Goal: Task Accomplishment & Management: Use online tool/utility

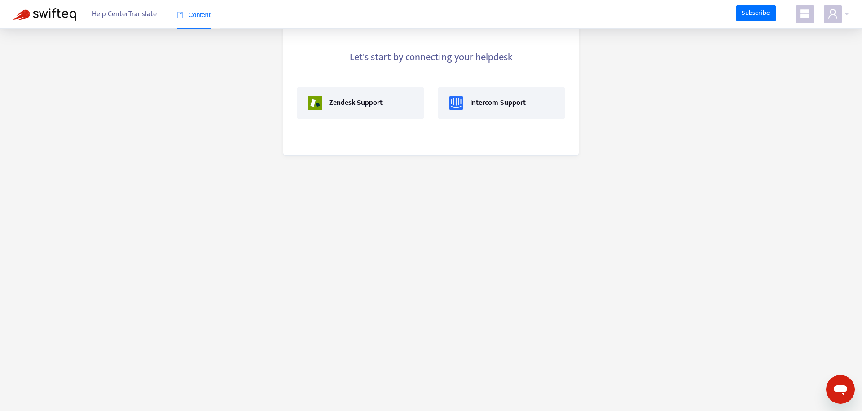
click at [147, 15] on span "Help Center Translate" at bounding box center [124, 14] width 65 height 17
click at [346, 104] on div "Zendesk Support" at bounding box center [355, 102] width 53 height 11
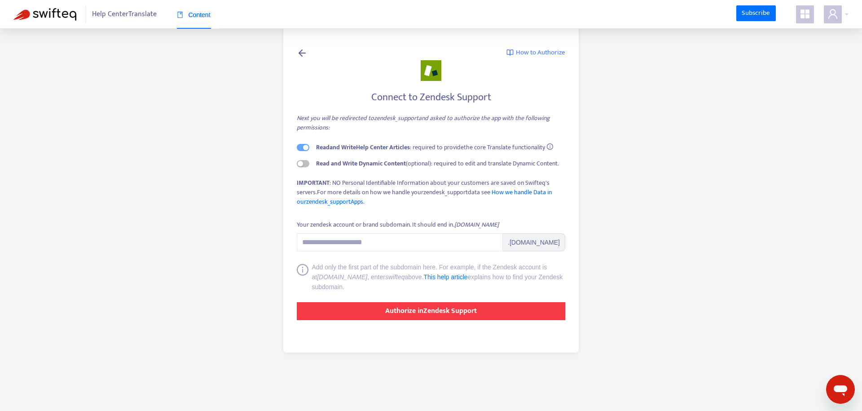
click at [421, 309] on strong "Authorize in Zendesk Support" at bounding box center [431, 311] width 92 height 12
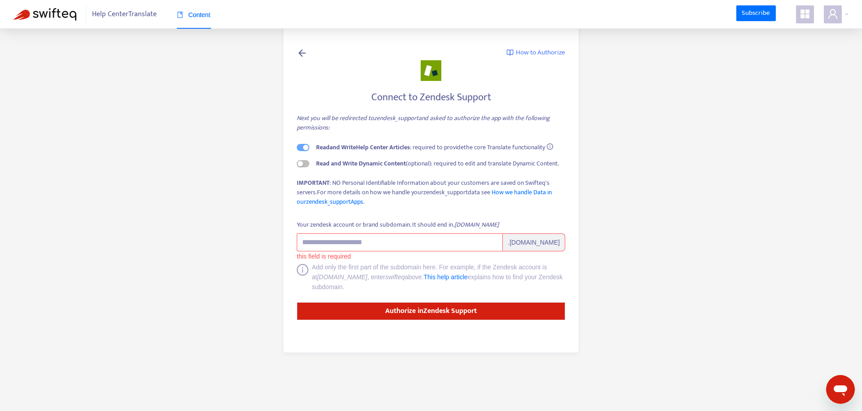
click at [418, 245] on input "Your zendesk account or brand subdomain. It should end in .zendesk.com" at bounding box center [400, 242] width 206 height 18
click at [132, 16] on span "Help Center Translate" at bounding box center [124, 14] width 65 height 17
click at [153, 87] on main "How to Authorize Connect to Zendesk Support Next you will be redirected to zend…" at bounding box center [431, 205] width 862 height 411
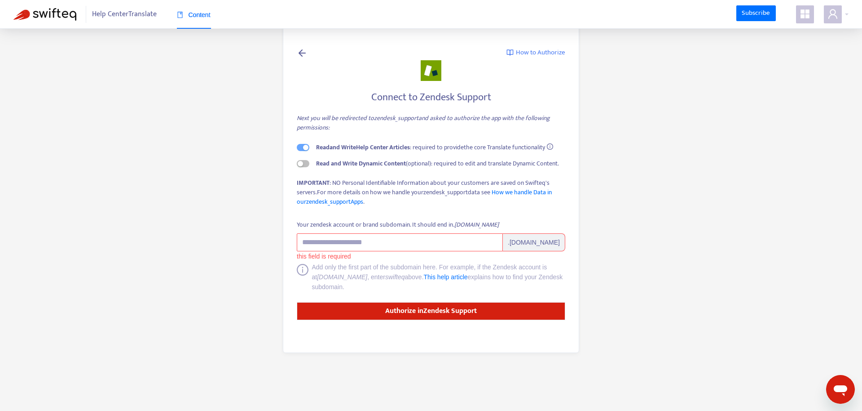
click at [407, 241] on input "Your zendesk account or brand subdomain. It should end in .zendesk.com" at bounding box center [400, 242] width 206 height 18
click at [386, 233] on div "Your zendesk account or brand subdomain. It should end in .zendesk.com" at bounding box center [431, 226] width 269 height 13
click at [377, 244] on input "**" at bounding box center [400, 242] width 206 height 18
paste input "*********"
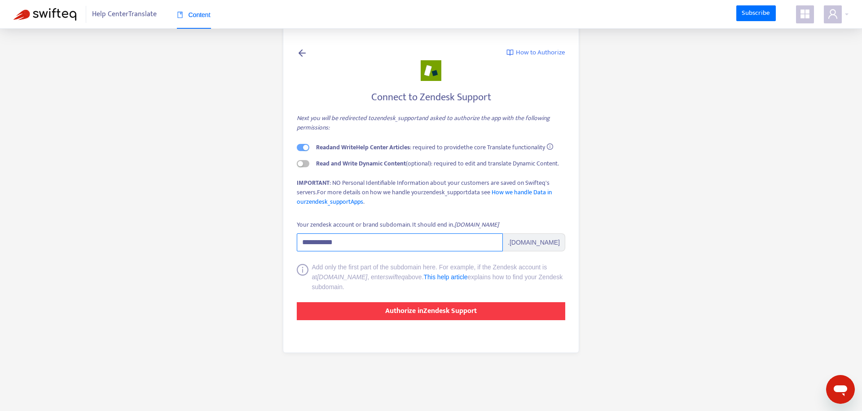
type input "**********"
click at [409, 314] on strong "Authorize in Zendesk Support" at bounding box center [431, 311] width 92 height 12
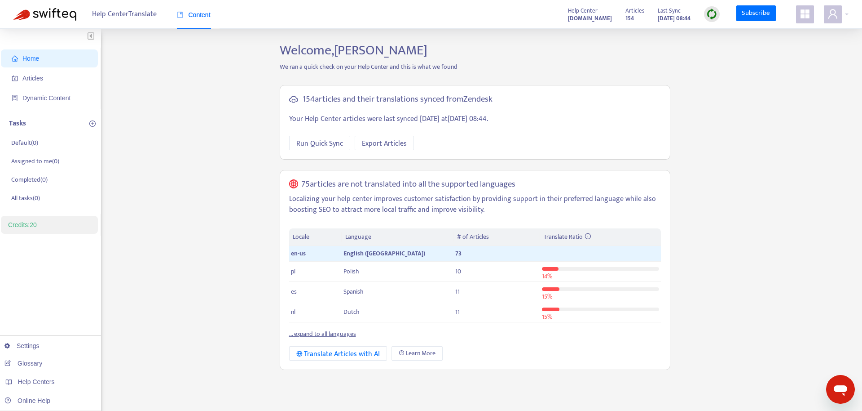
click at [698, 55] on div "Home Articles Dynamic Content Tasks Default ( 0 ) Assigned to me ( 0 ) Complete…" at bounding box center [430, 305] width 835 height 526
click at [804, 15] on icon "appstore" at bounding box center [805, 14] width 11 height 11
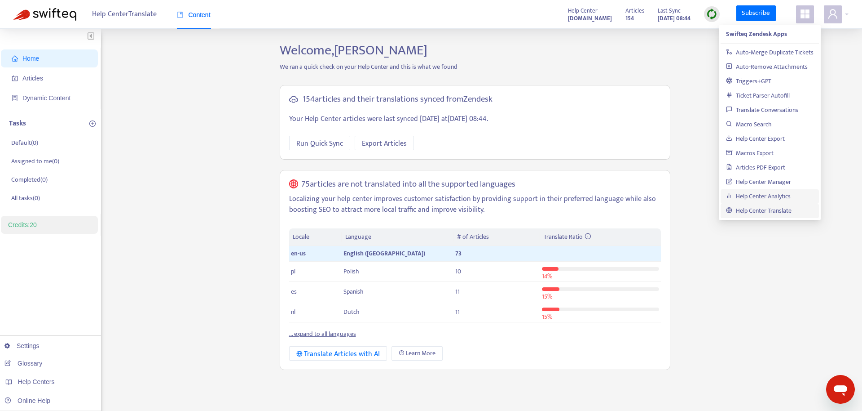
click at [766, 198] on link "Help Center Analytics" at bounding box center [758, 196] width 65 height 10
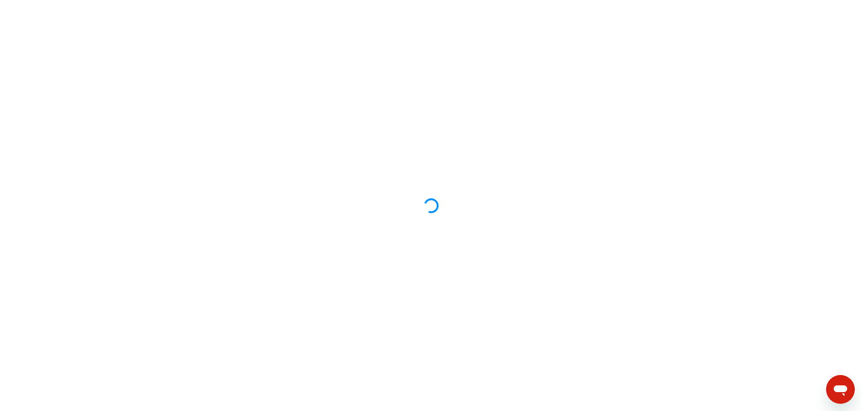
click at [239, 92] on div at bounding box center [431, 205] width 862 height 411
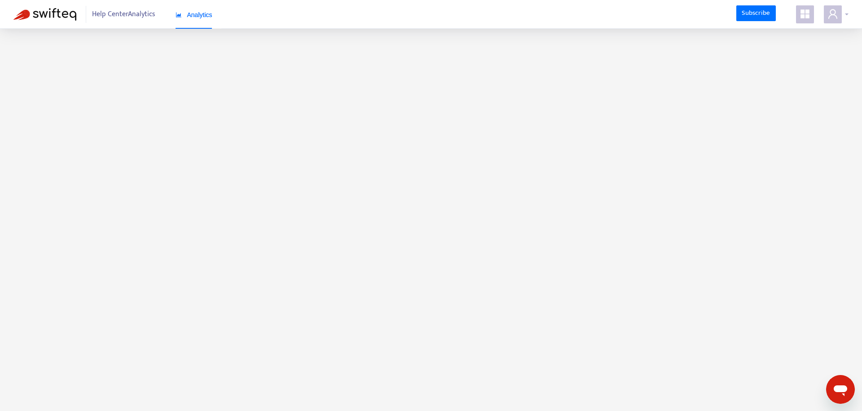
click at [825, 14] on span at bounding box center [833, 14] width 18 height 18
click at [793, 123] on link "Logout" at bounding box center [778, 128] width 29 height 10
